Goal: Use online tool/utility: Utilize a website feature to perform a specific function

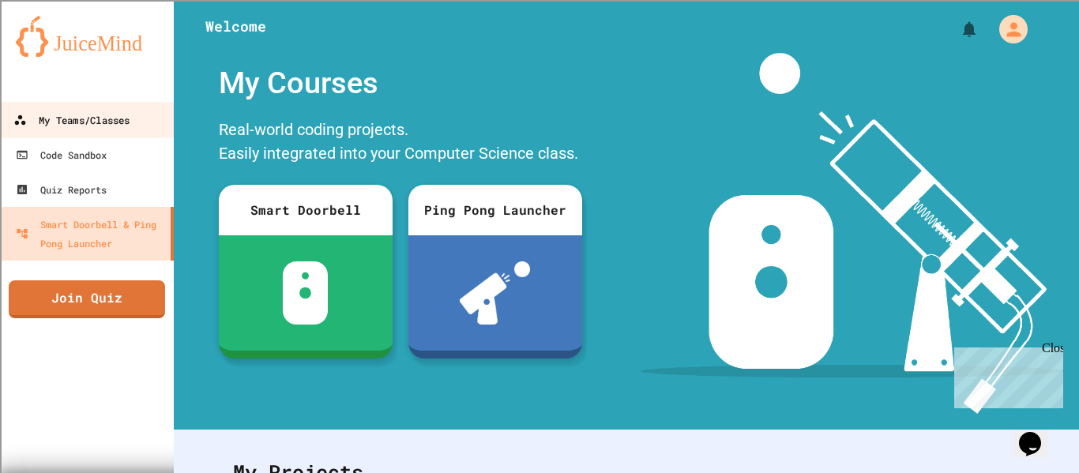
click at [73, 119] on div "My Teams/Classes" at bounding box center [71, 121] width 116 height 20
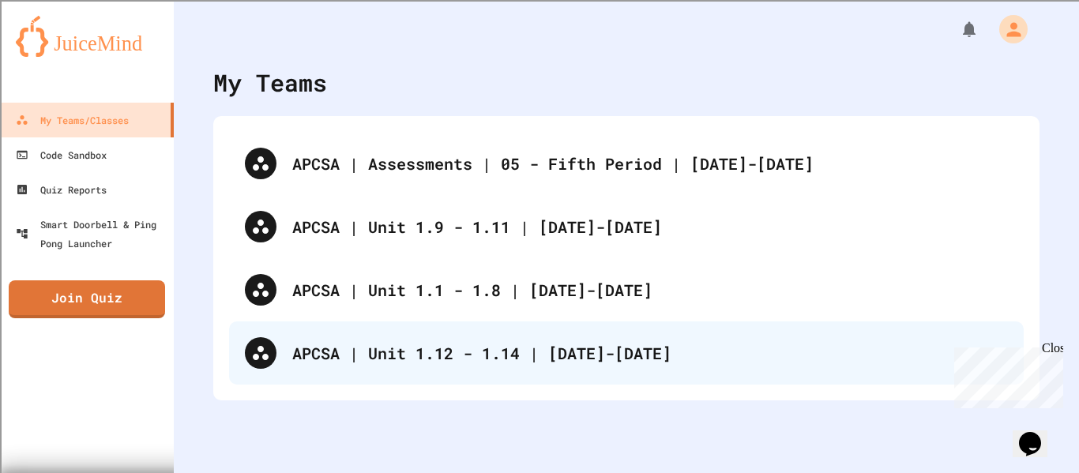
click at [533, 371] on div "APCSA | Unit 1.12 - 1.14 | [DATE]-[DATE]" at bounding box center [626, 352] width 795 height 63
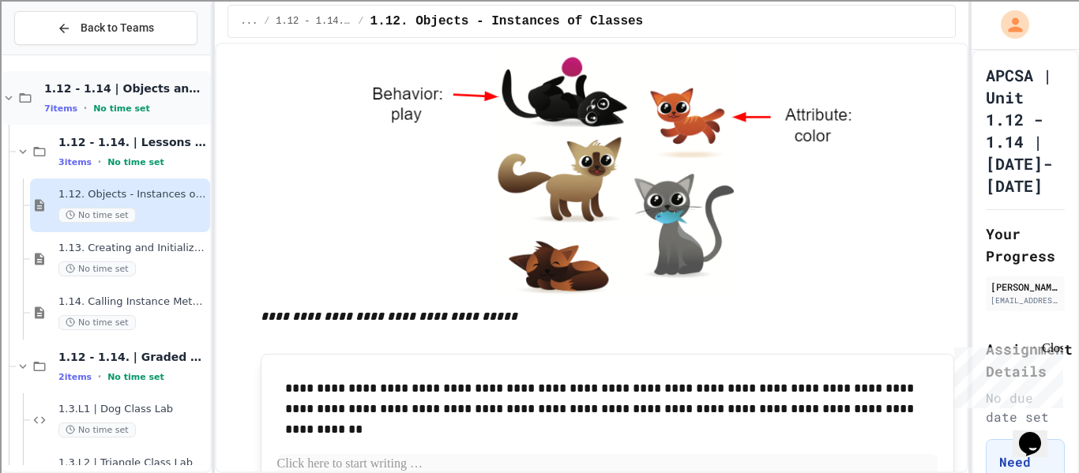
scroll to position [99, 0]
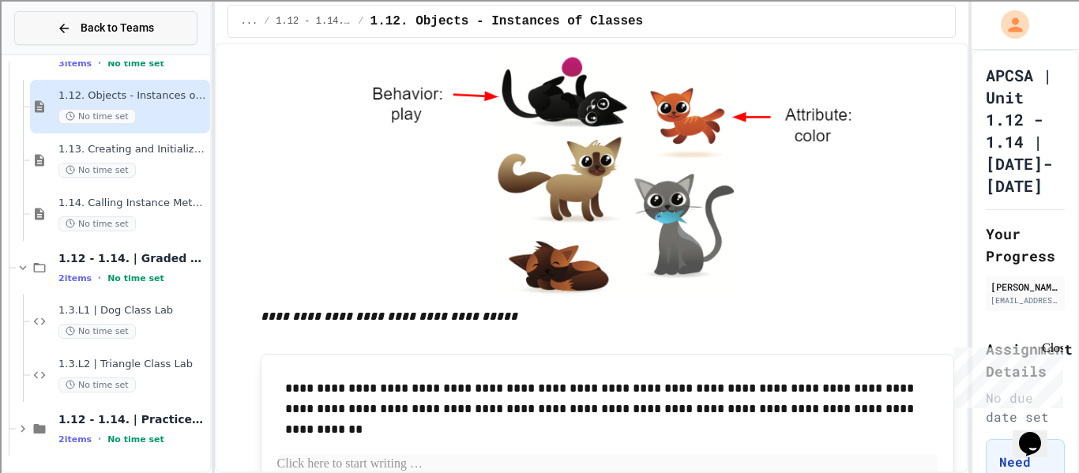
click at [81, 41] on button "Back to Teams" at bounding box center [105, 28] width 183 height 34
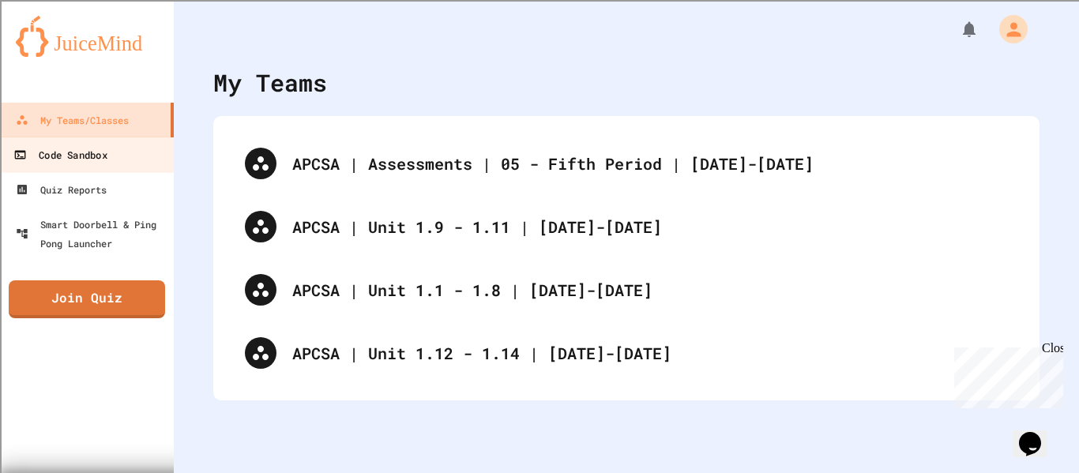
click at [90, 161] on div "Code Sandbox" at bounding box center [59, 155] width 93 height 20
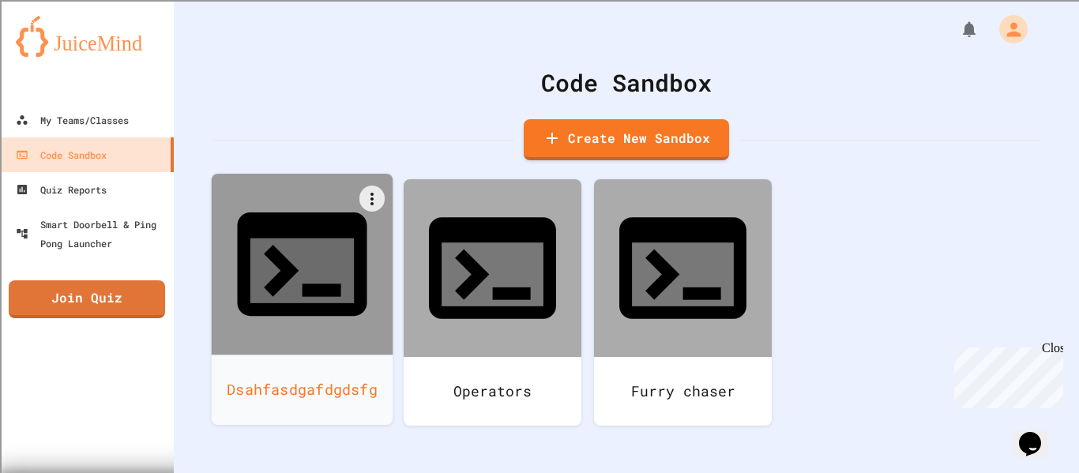
click at [296, 269] on div at bounding box center [303, 265] width 182 height 182
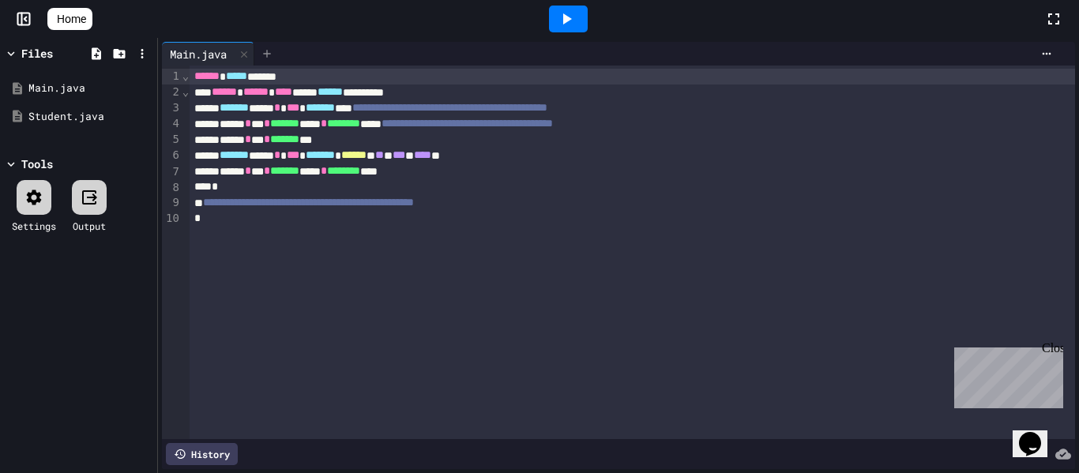
click at [268, 55] on icon at bounding box center [267, 53] width 13 height 13
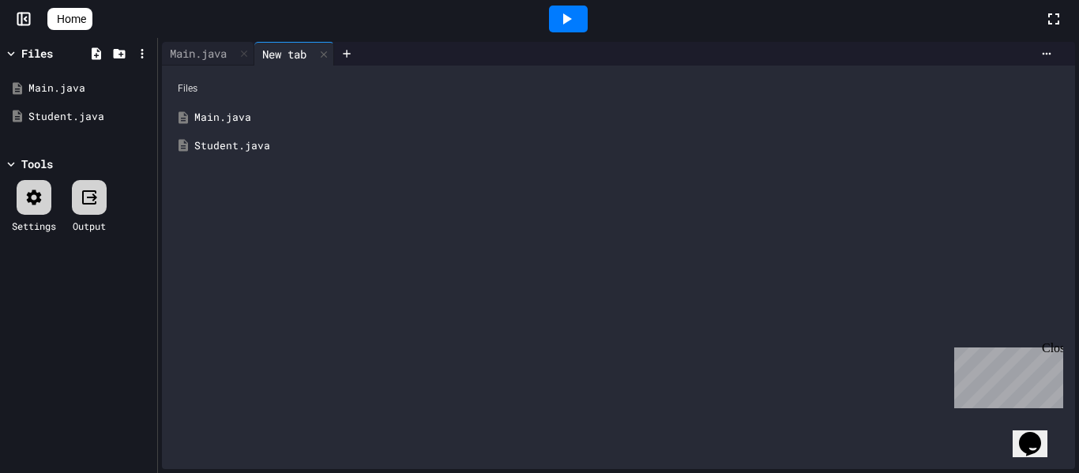
click at [264, 146] on div "Student.java" at bounding box center [629, 146] width 871 height 16
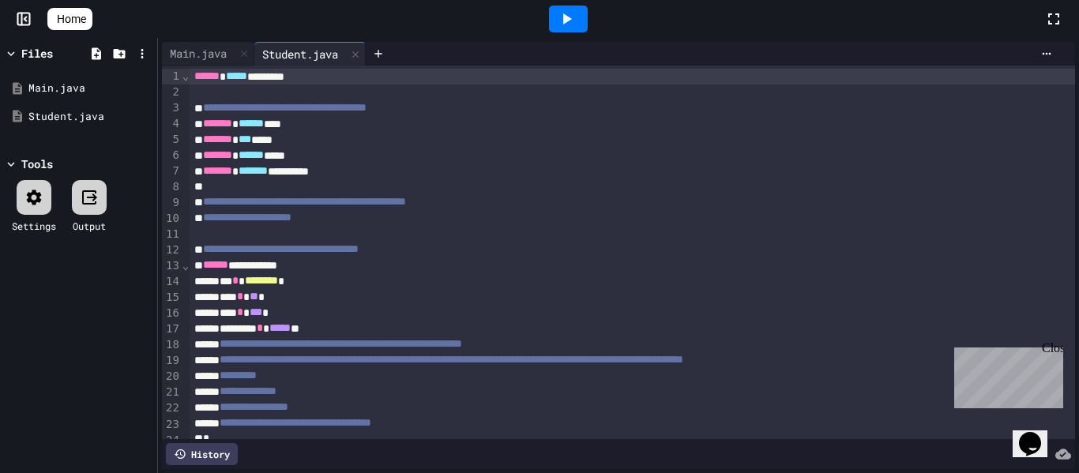
click at [209, 129] on span "*******" at bounding box center [217, 123] width 29 height 11
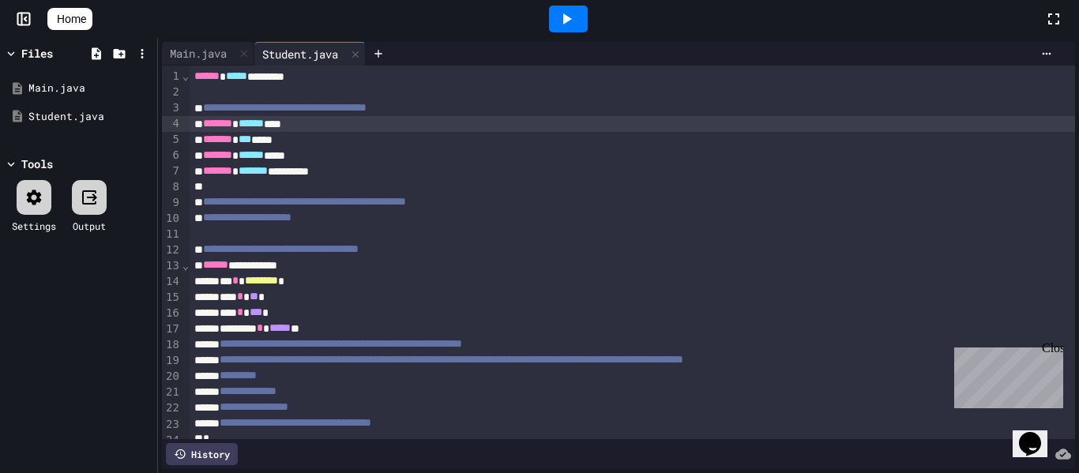
click at [369, 124] on div "******* ****** ***" at bounding box center [633, 124] width 886 height 16
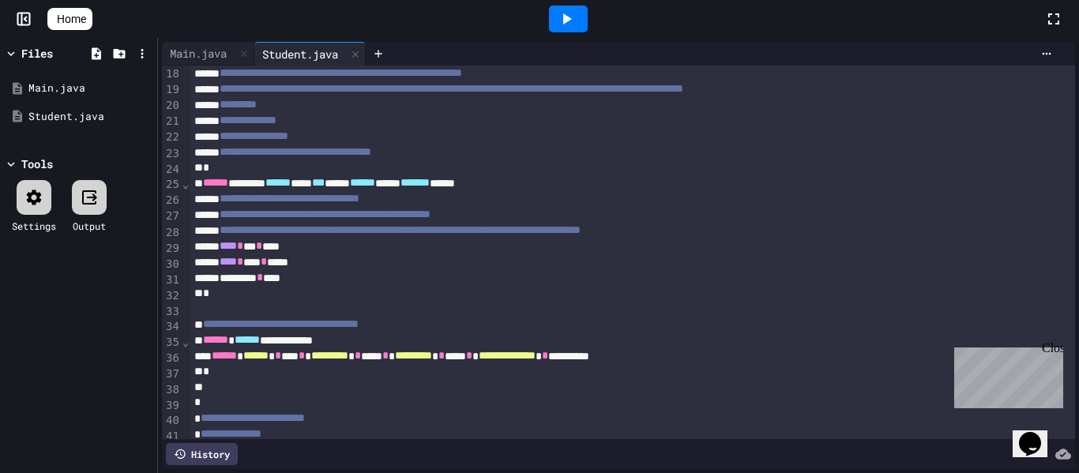
scroll to position [269, 0]
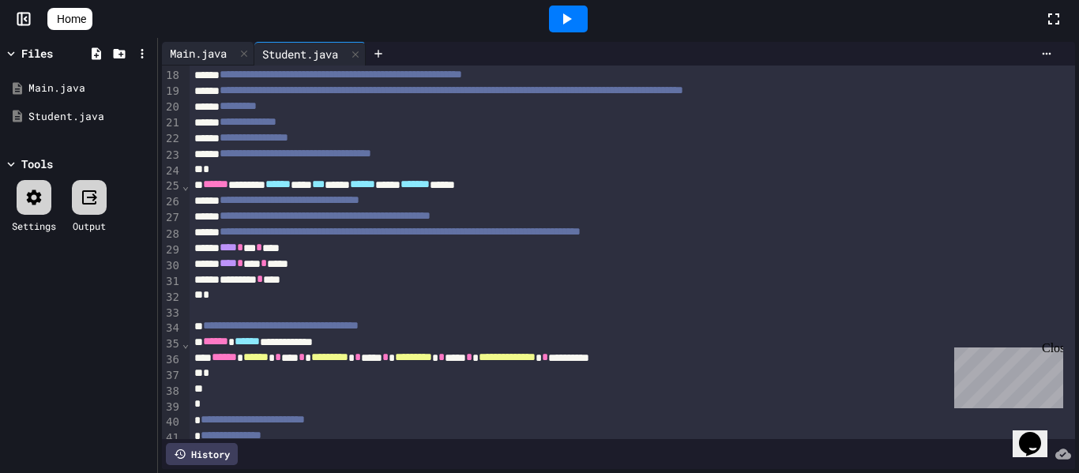
click at [204, 61] on div "Main.java" at bounding box center [198, 53] width 73 height 17
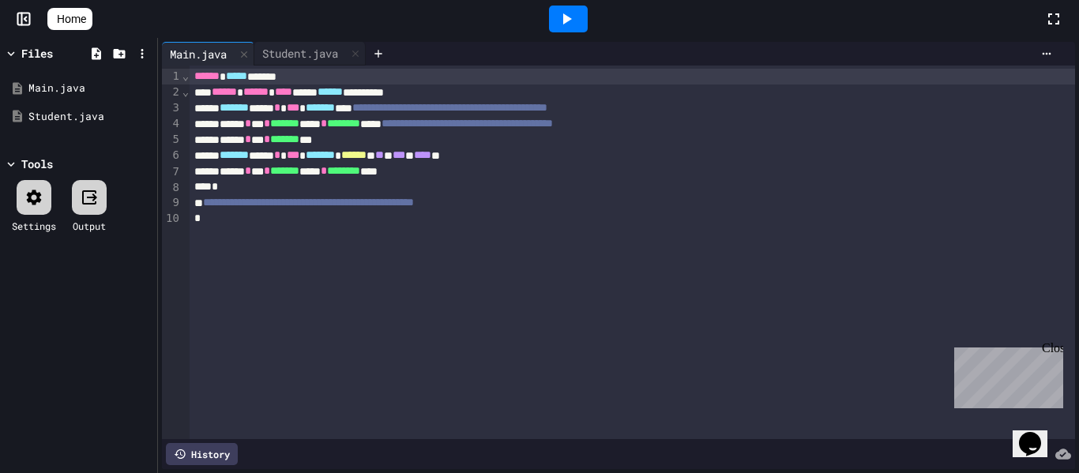
click at [588, 16] on div at bounding box center [568, 19] width 39 height 27
click at [266, 58] on icon at bounding box center [267, 53] width 13 height 13
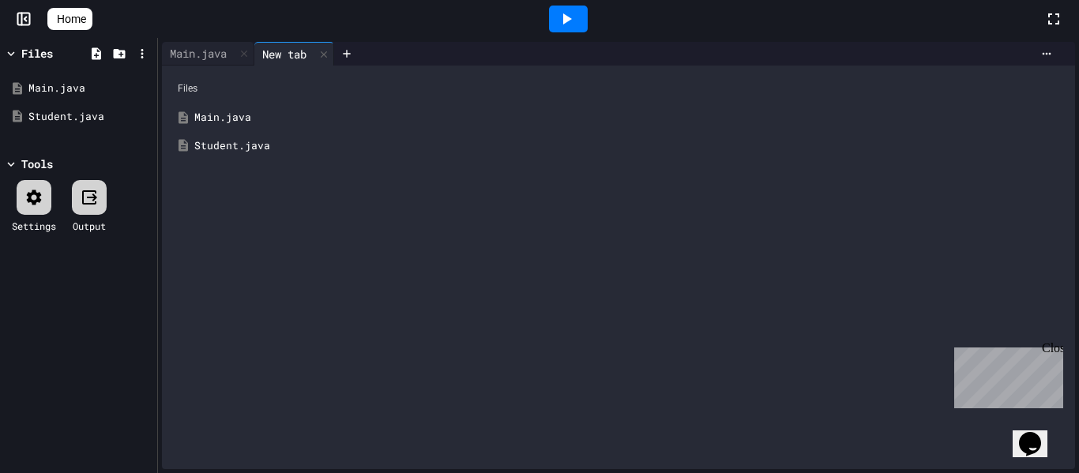
click at [285, 150] on div "Student.java" at bounding box center [629, 146] width 871 height 16
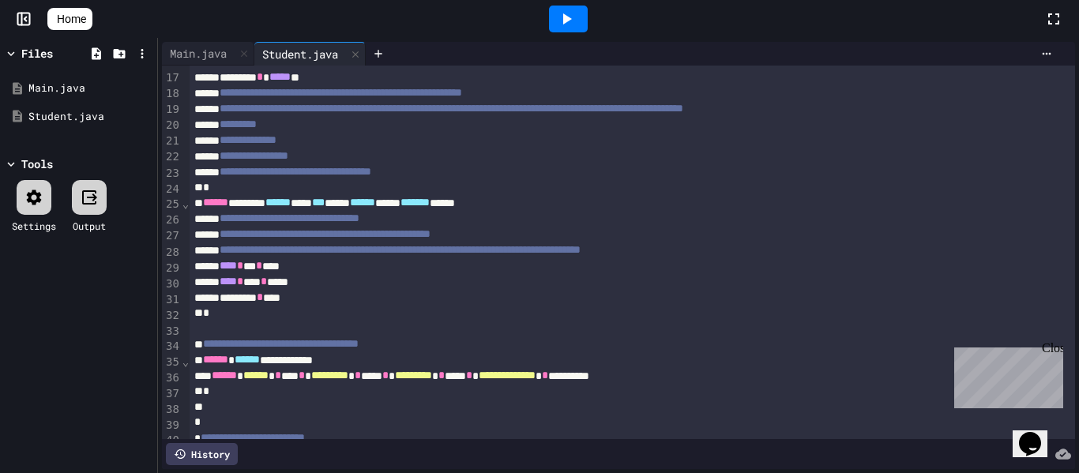
scroll to position [248, 0]
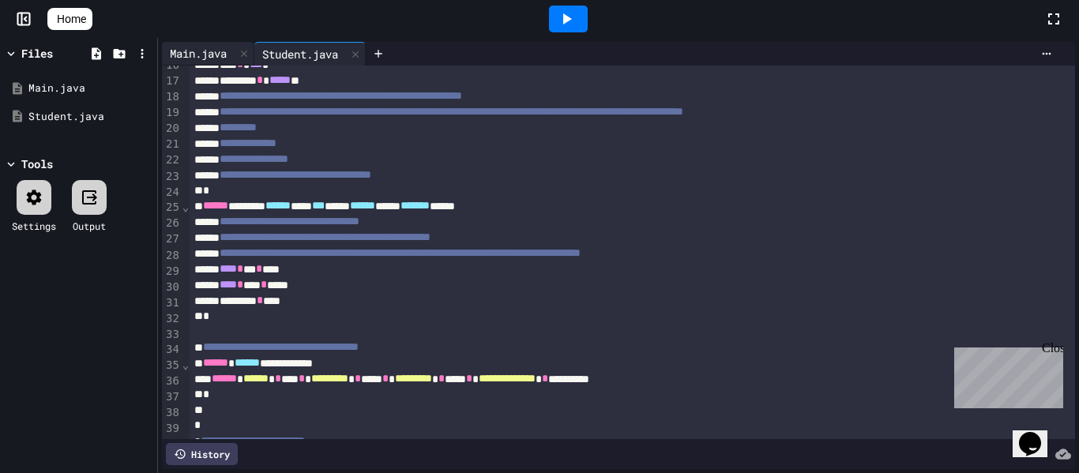
click at [192, 46] on div "Main.java" at bounding box center [198, 53] width 73 height 17
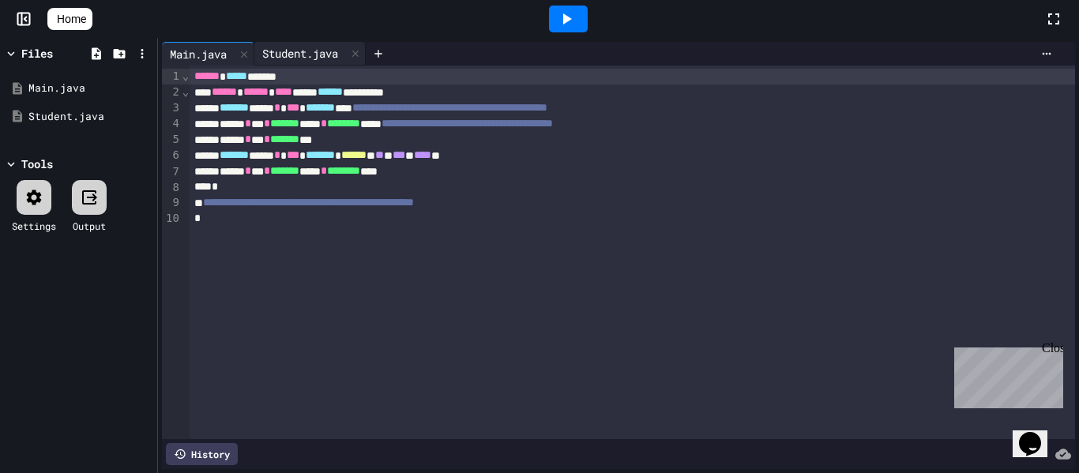
click at [322, 46] on div "Student.java" at bounding box center [300, 53] width 92 height 17
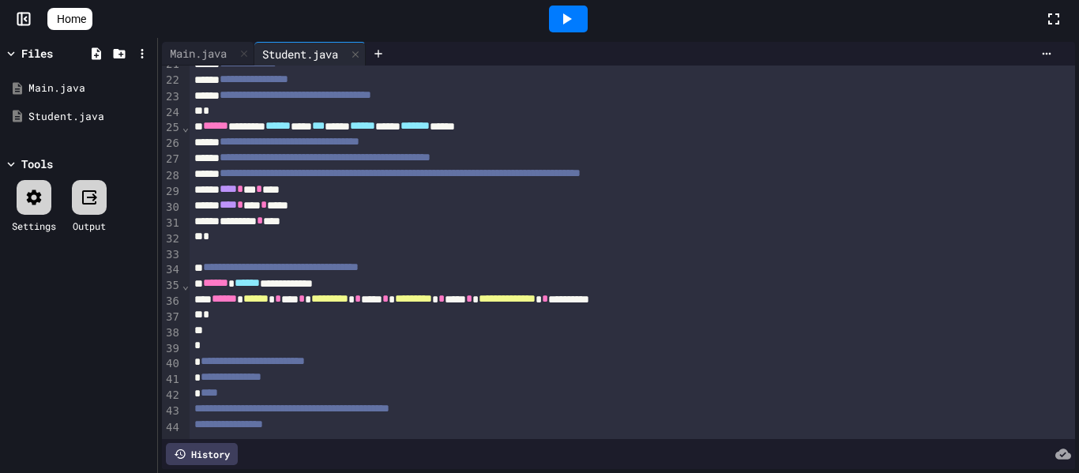
scroll to position [327, 0]
click at [218, 43] on div "Main.java" at bounding box center [208, 54] width 92 height 24
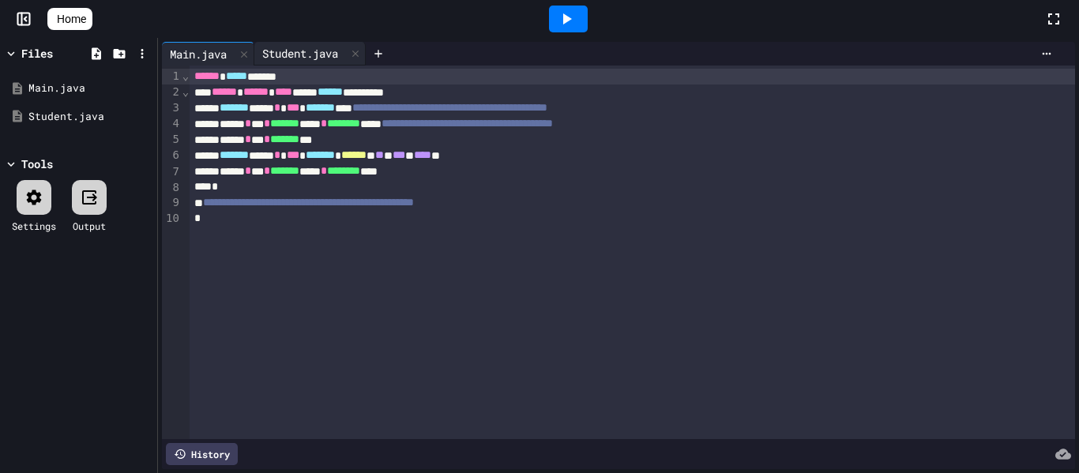
click at [331, 51] on div "Student.java" at bounding box center [300, 53] width 92 height 17
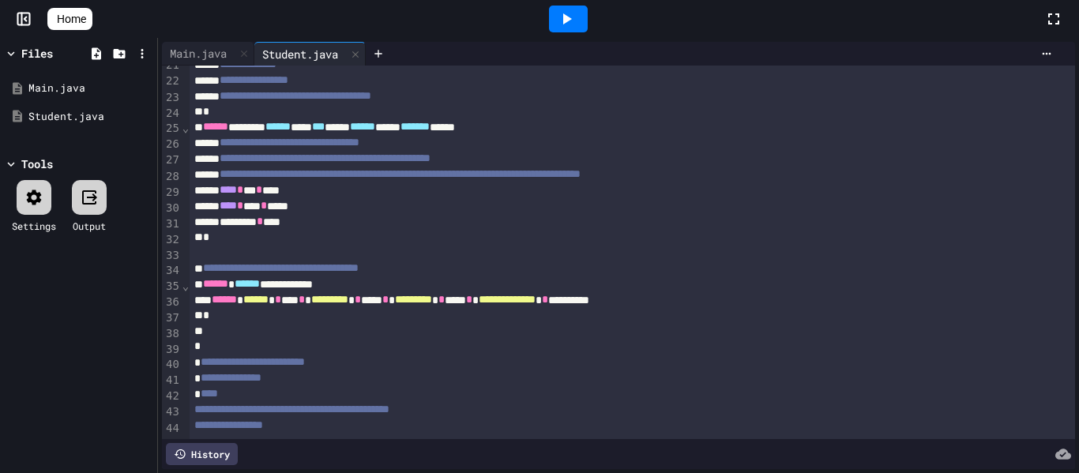
scroll to position [328, 0]
